Goal: Browse casually: Explore the website without a specific task or goal

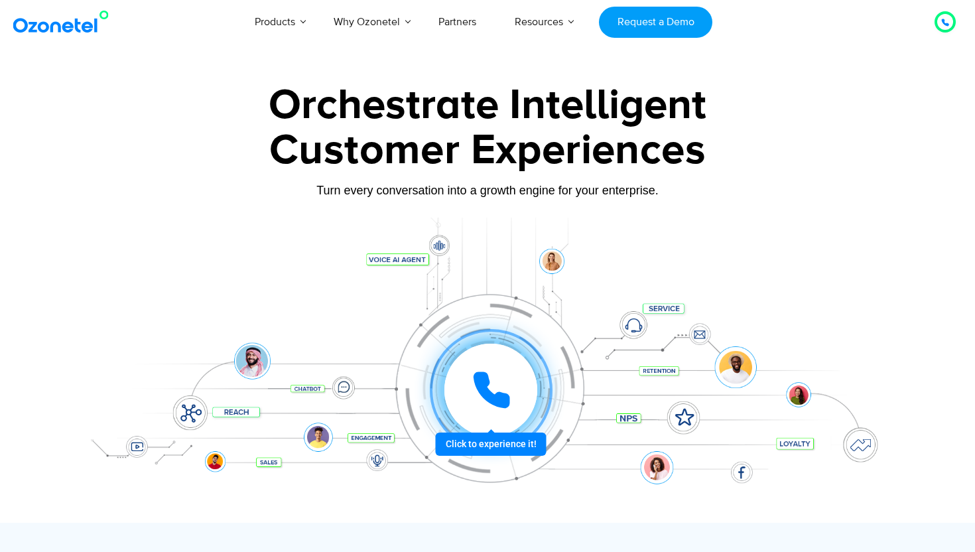
scroll to position [40, 0]
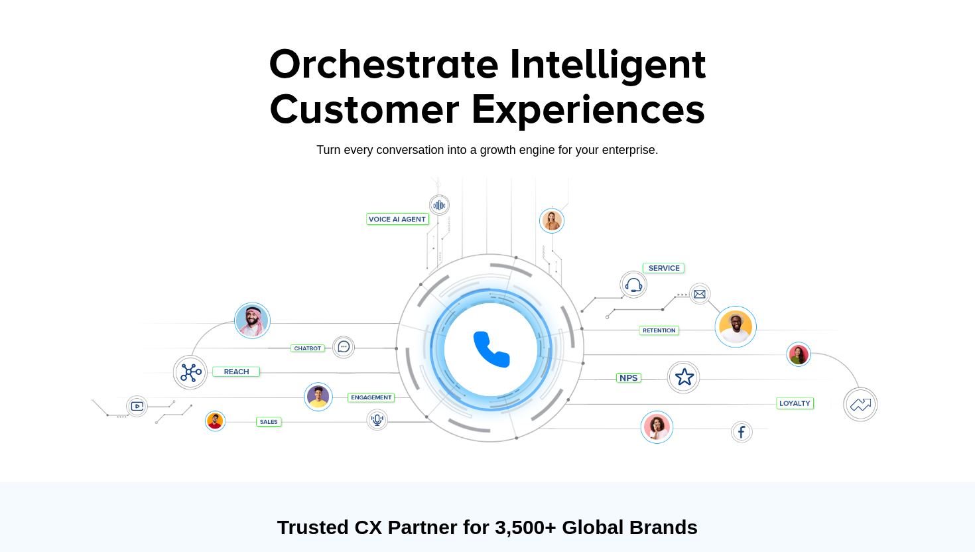
click at [484, 328] on div at bounding box center [490, 349] width 93 height 93
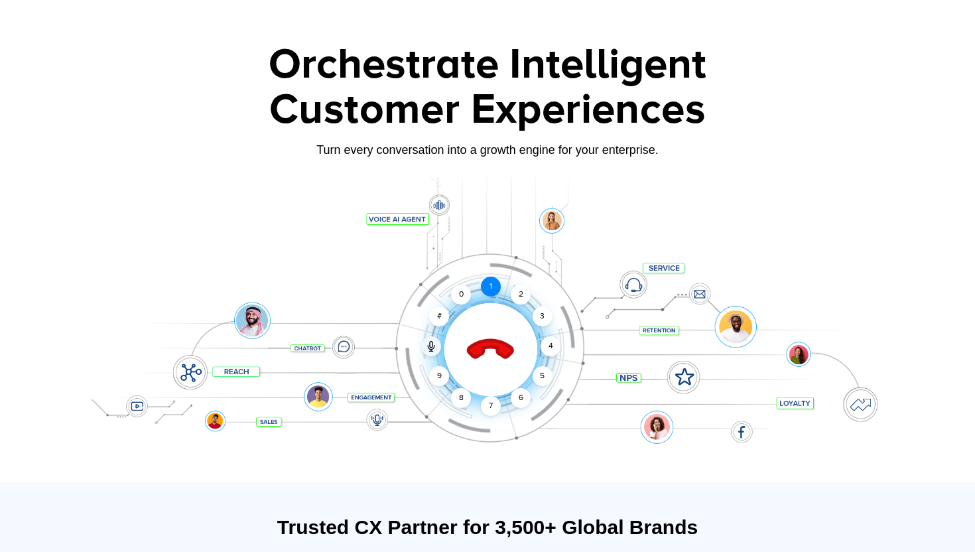
click at [492, 279] on div "1" at bounding box center [491, 287] width 20 height 20
click at [487, 348] on icon at bounding box center [491, 350] width 46 height 46
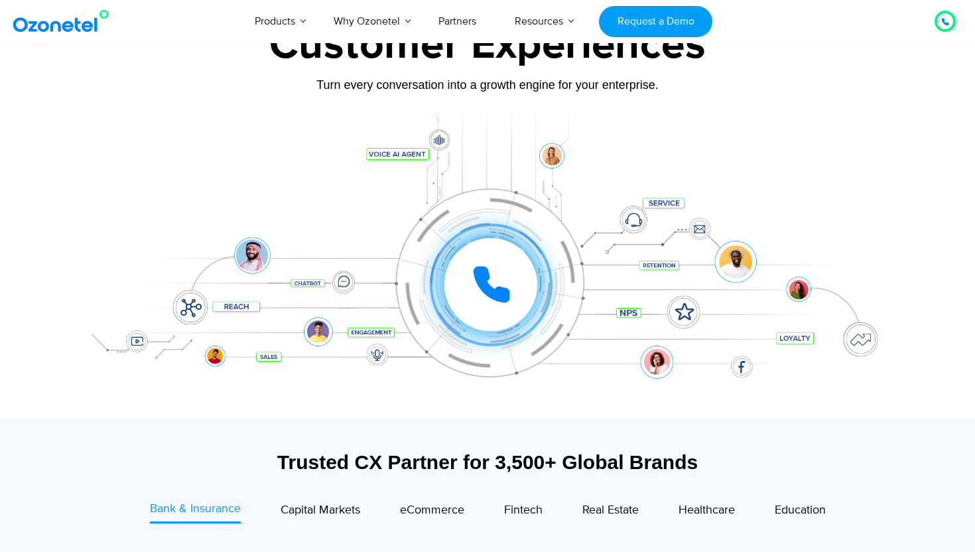
scroll to position [0, 0]
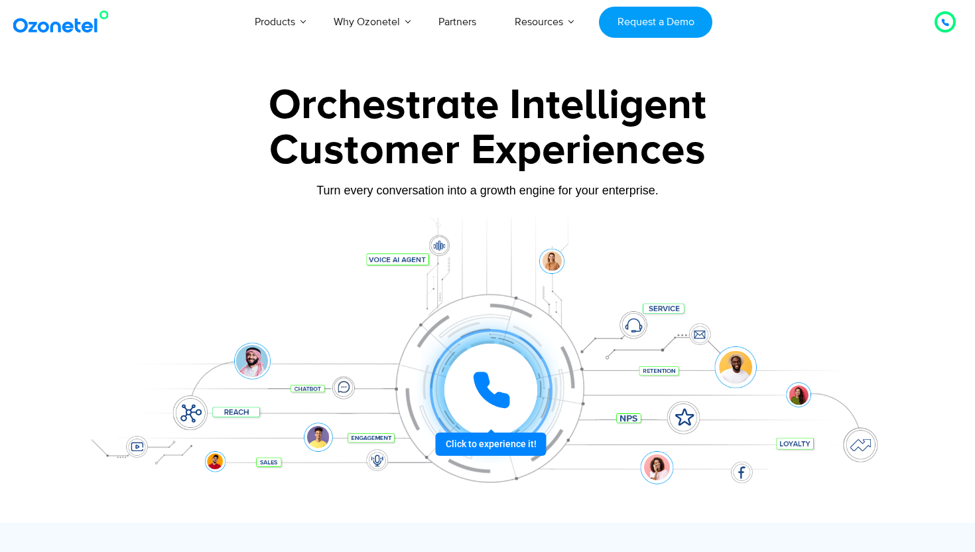
click at [488, 364] on div at bounding box center [490, 390] width 93 height 93
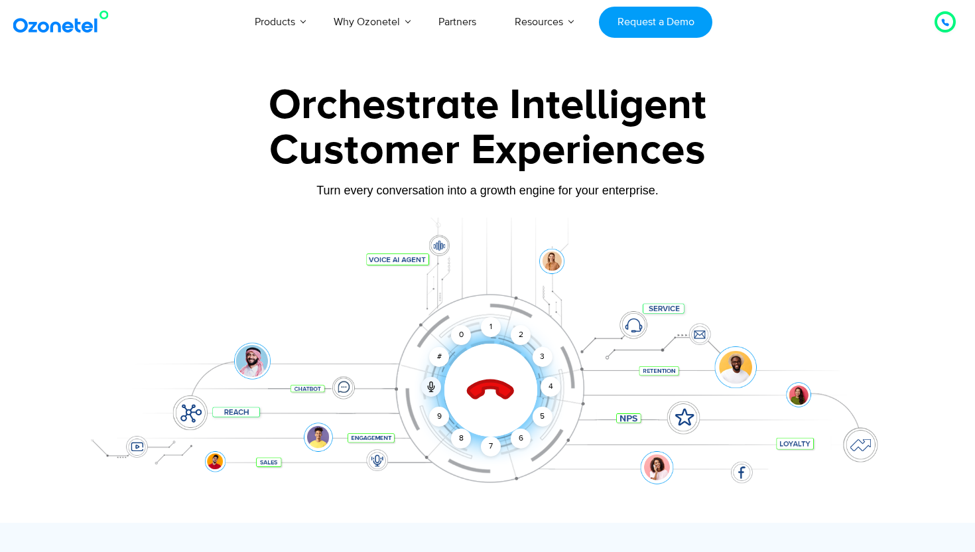
click at [488, 364] on icon at bounding box center [491, 390] width 56 height 56
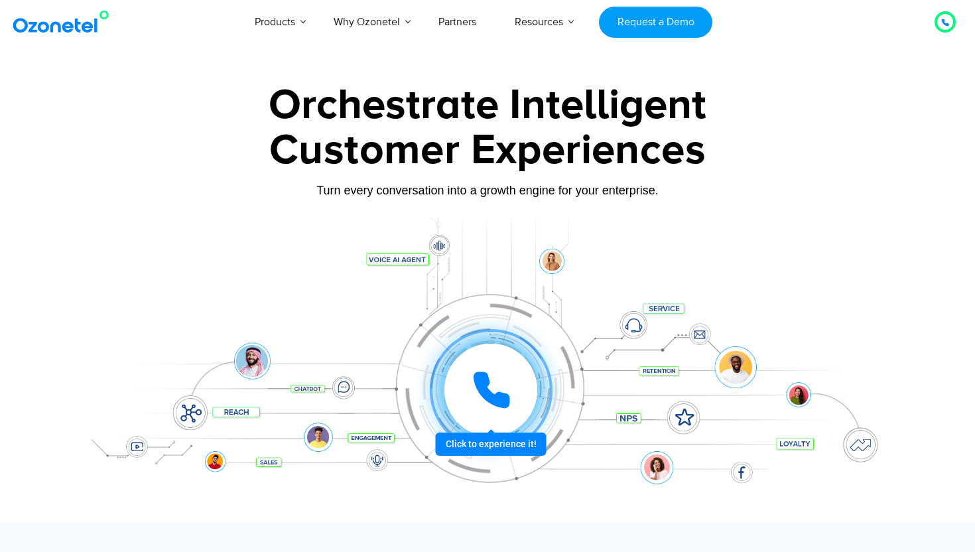
click at [493, 388] on icon at bounding box center [492, 390] width 40 height 40
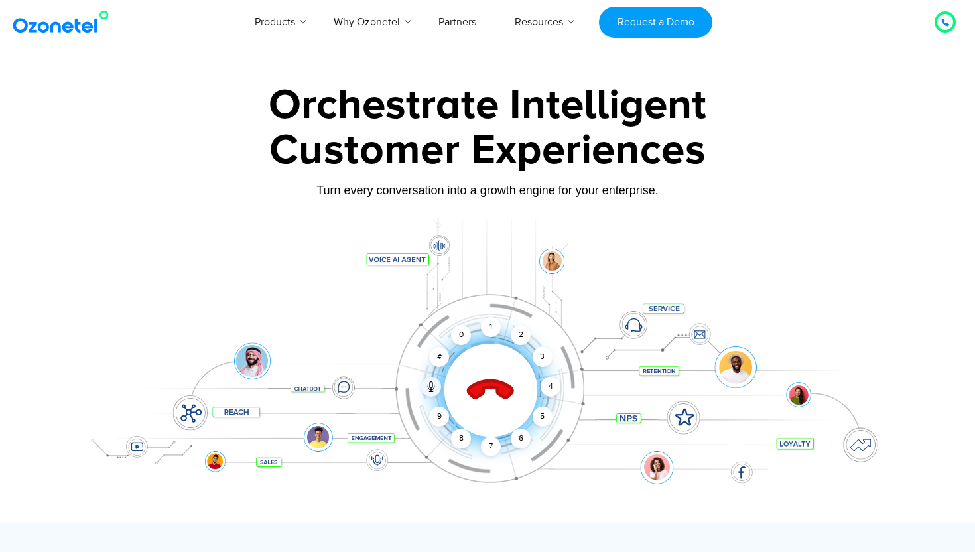
click at [493, 388] on icon at bounding box center [491, 390] width 46 height 46
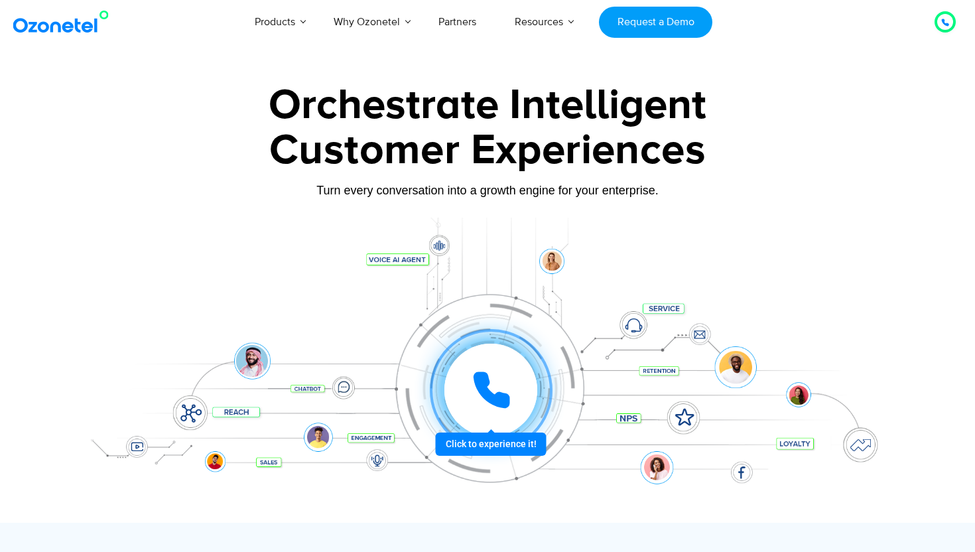
click at [493, 388] on icon at bounding box center [492, 390] width 40 height 40
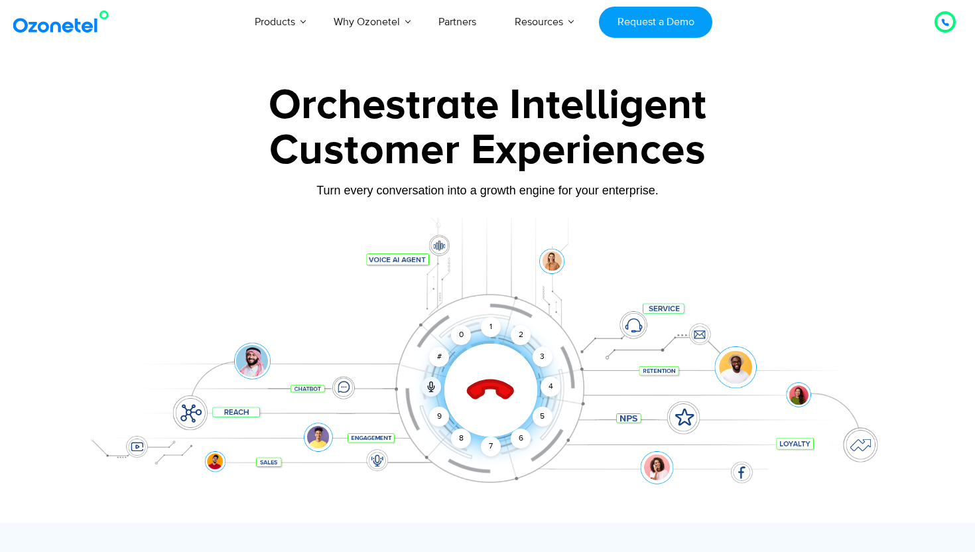
click at [493, 388] on icon at bounding box center [491, 390] width 46 height 46
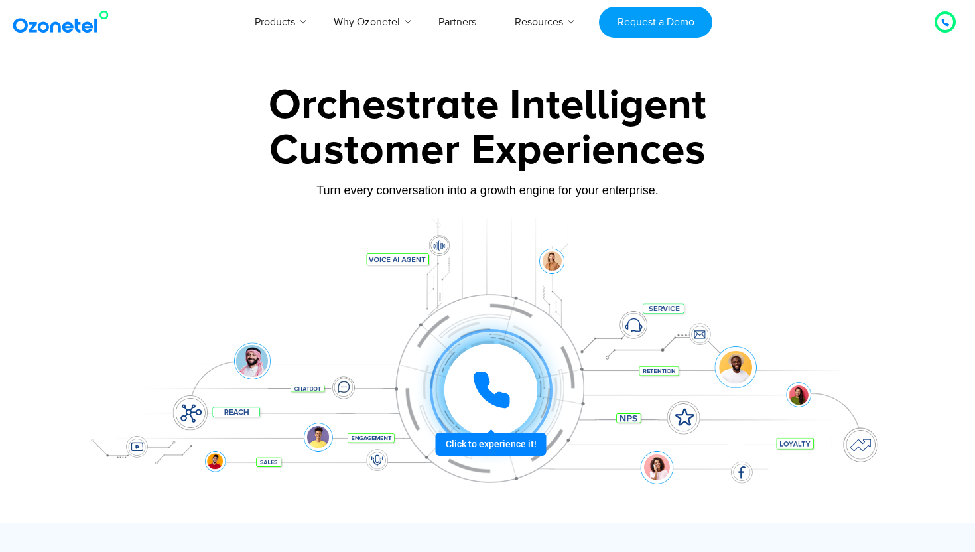
click at [493, 388] on icon at bounding box center [492, 390] width 40 height 40
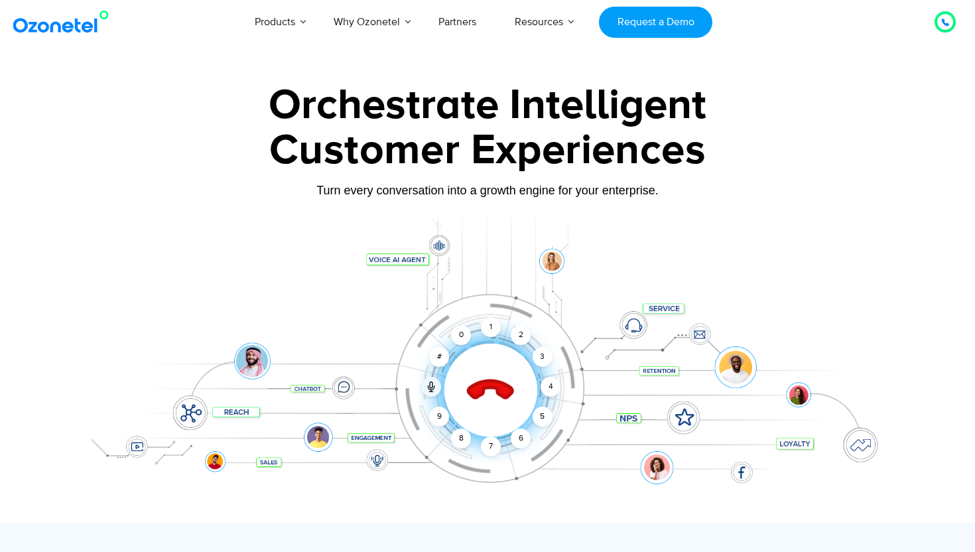
click at [493, 388] on icon at bounding box center [491, 390] width 46 height 46
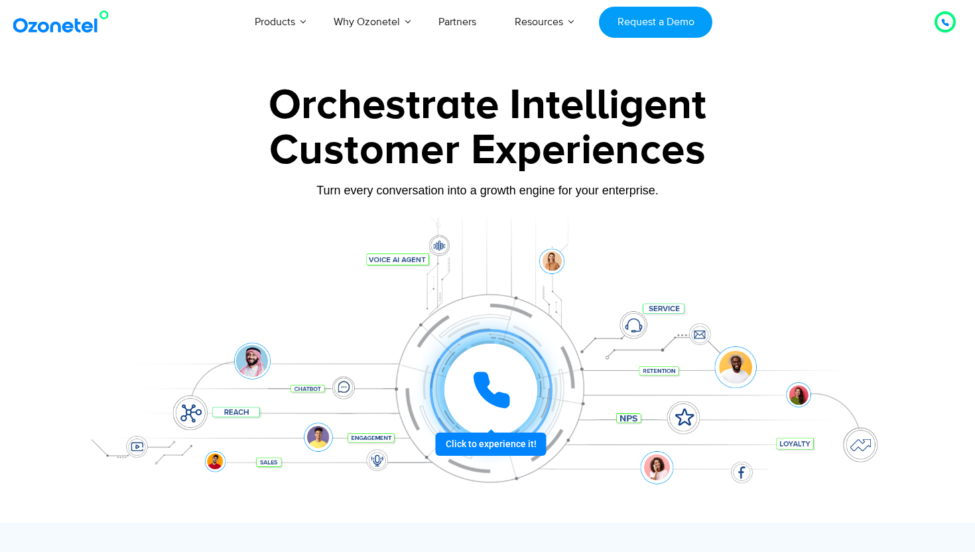
click at [503, 375] on icon at bounding box center [492, 390] width 40 height 40
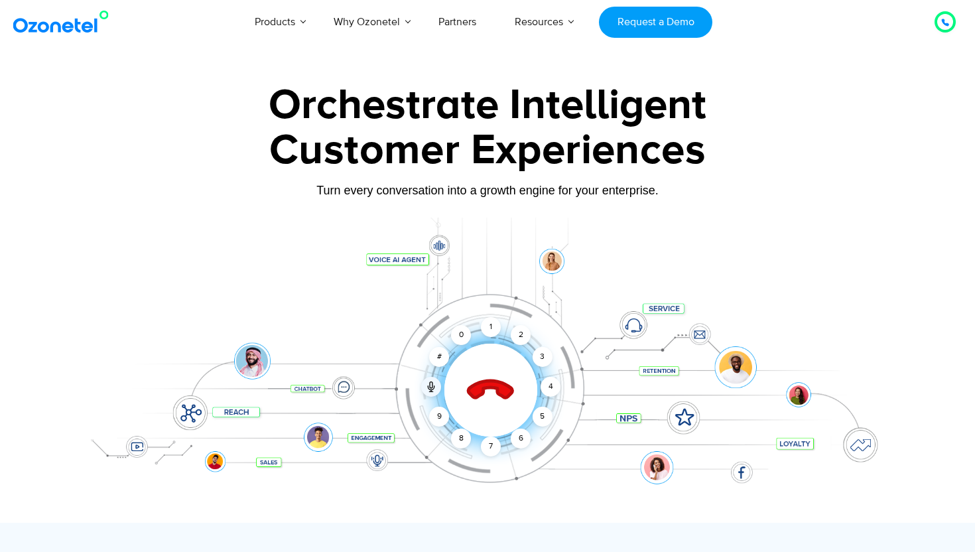
click at [485, 411] on icon at bounding box center [491, 390] width 56 height 56
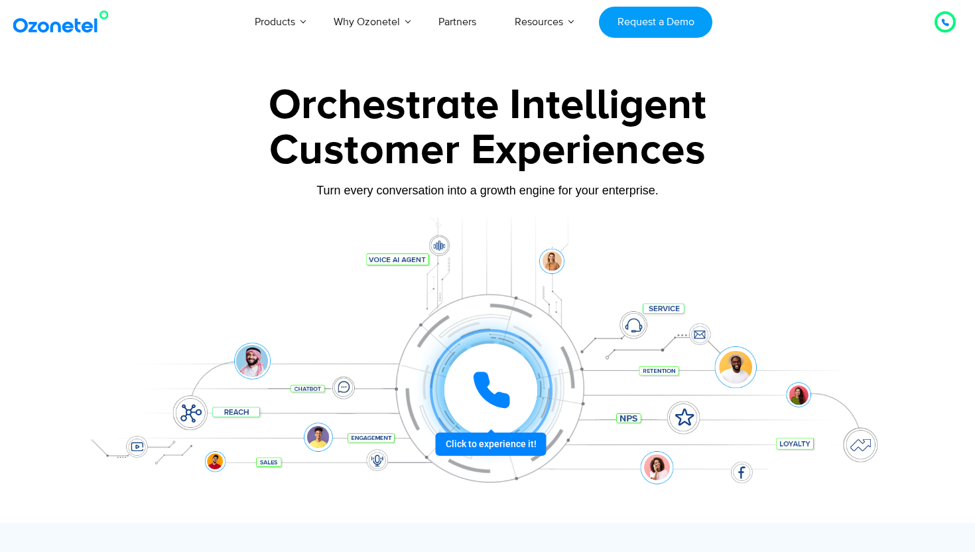
click at [506, 401] on icon at bounding box center [491, 389] width 33 height 33
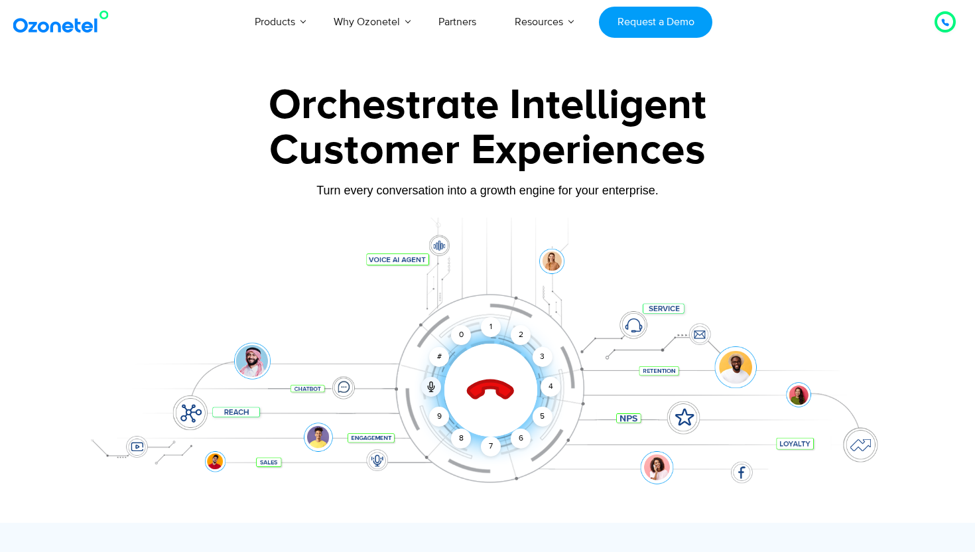
click at [500, 387] on icon at bounding box center [491, 390] width 46 height 46
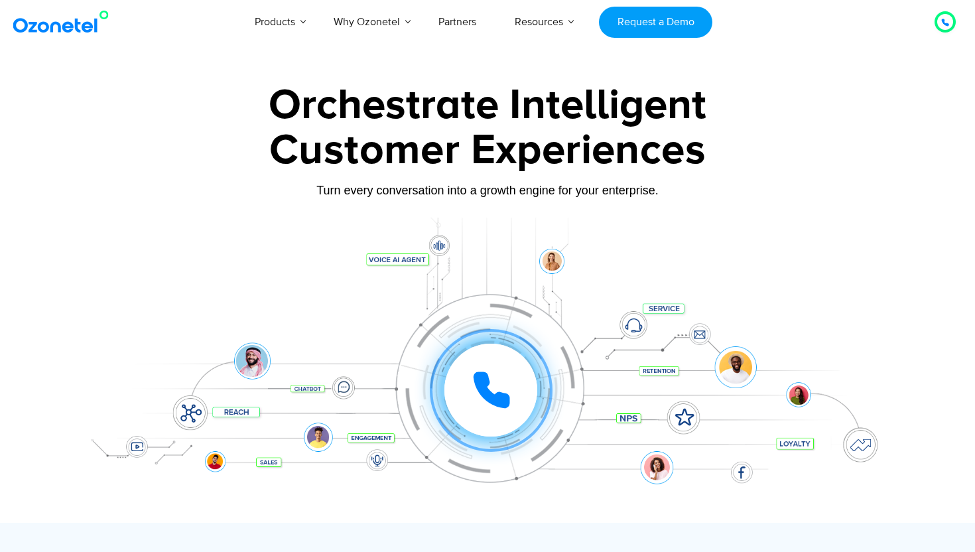
click at [698, 278] on div "Click to experience it! Call ended 1 2 3 4 5 6 7 8 9 # 0" at bounding box center [487, 363] width 829 height 225
